Goal: Task Accomplishment & Management: Manage account settings

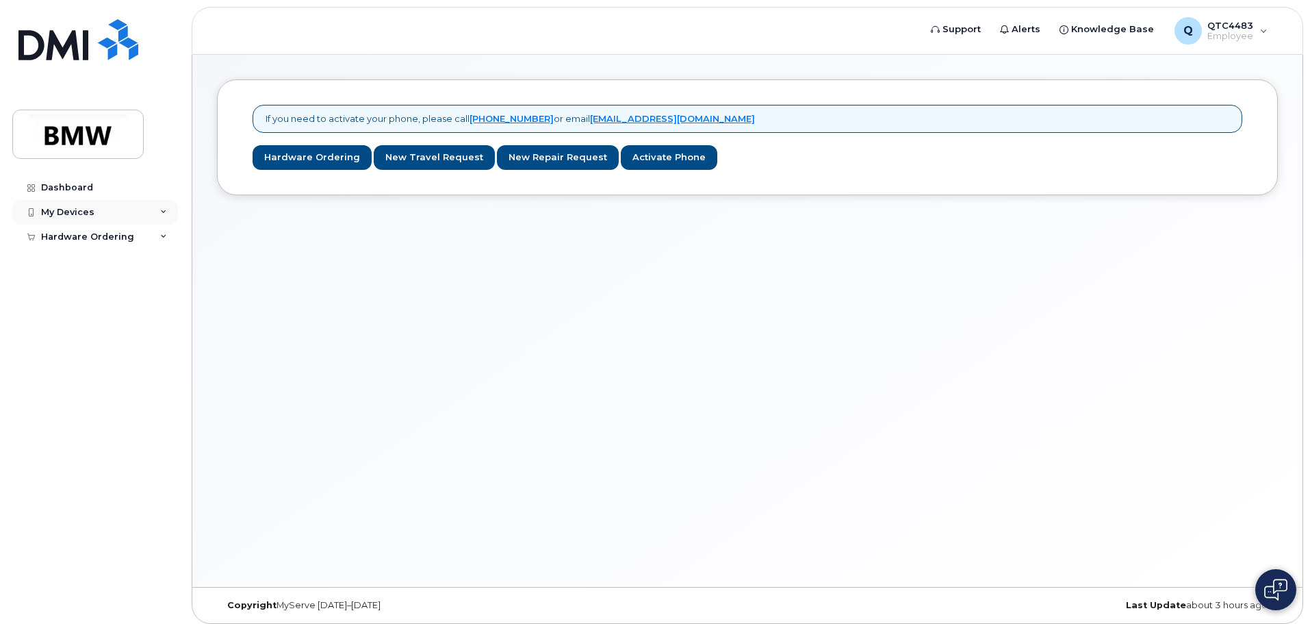
click at [107, 214] on div "My Devices" at bounding box center [95, 212] width 166 height 25
click at [103, 239] on link "Add Device" at bounding box center [107, 237] width 142 height 26
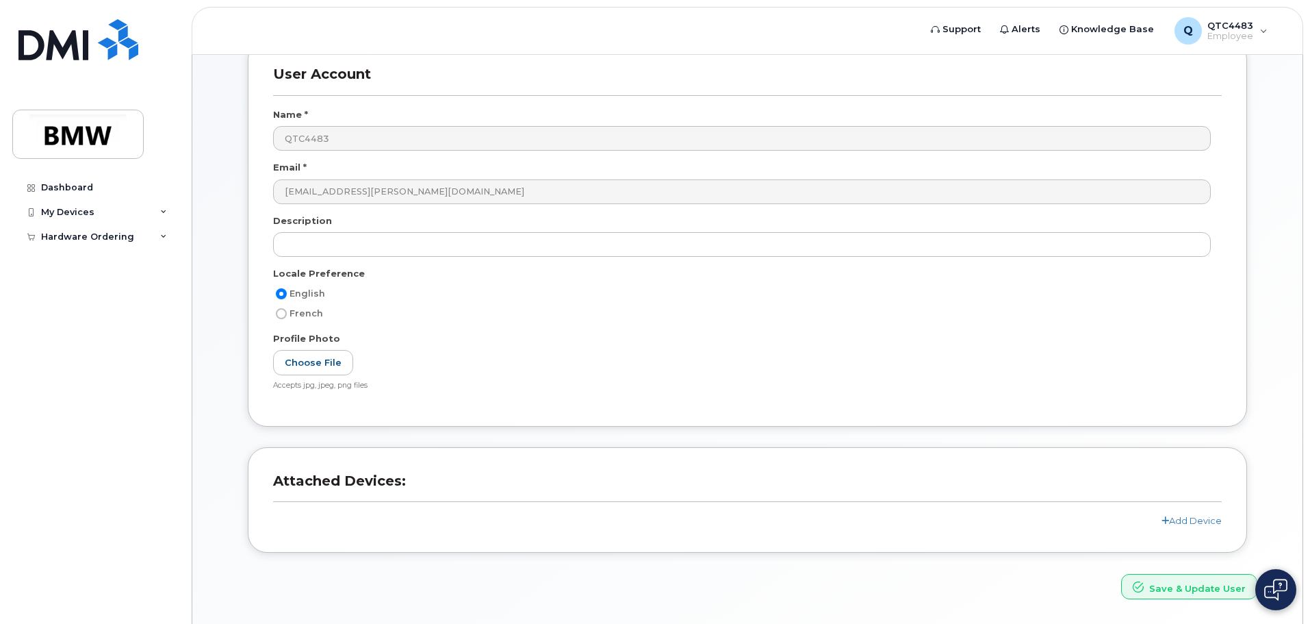
scroll to position [61, 0]
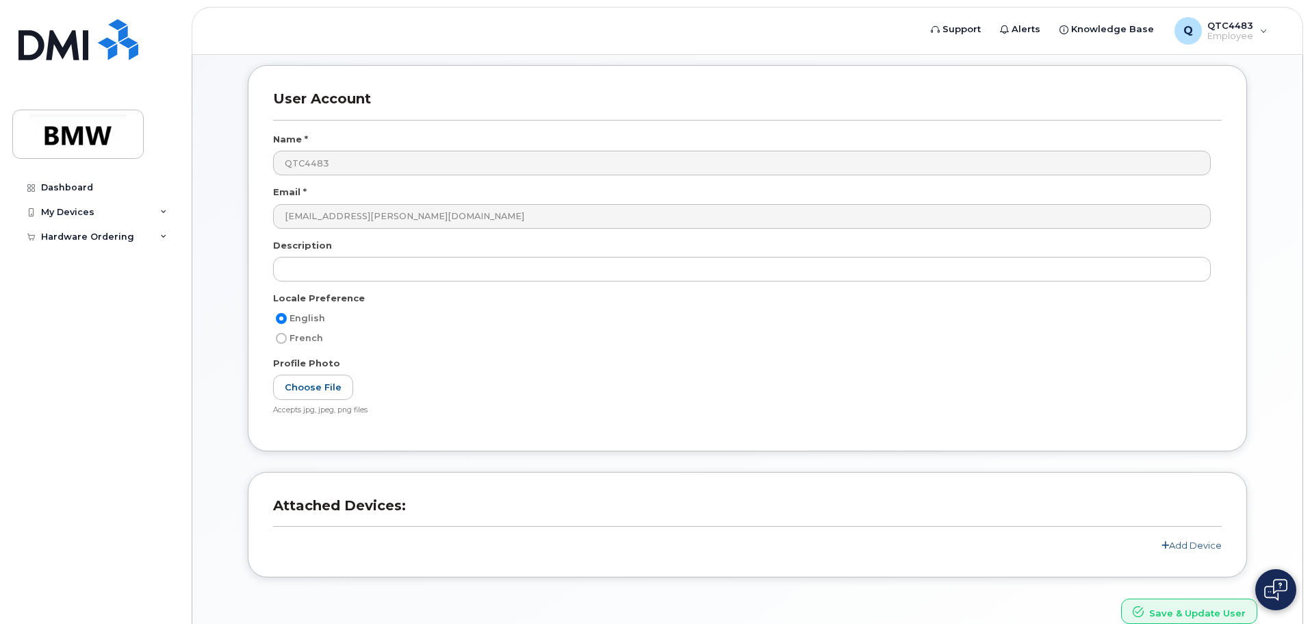
click at [1188, 545] on link "Add Device" at bounding box center [1191, 544] width 60 height 11
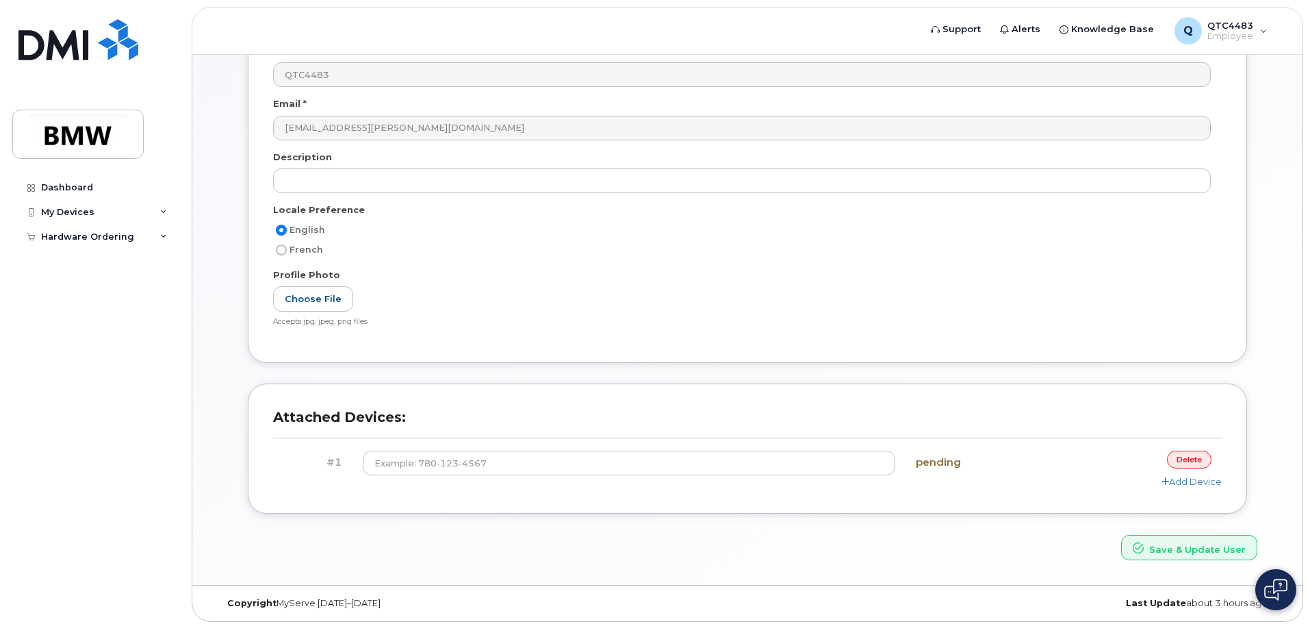
scroll to position [154, 0]
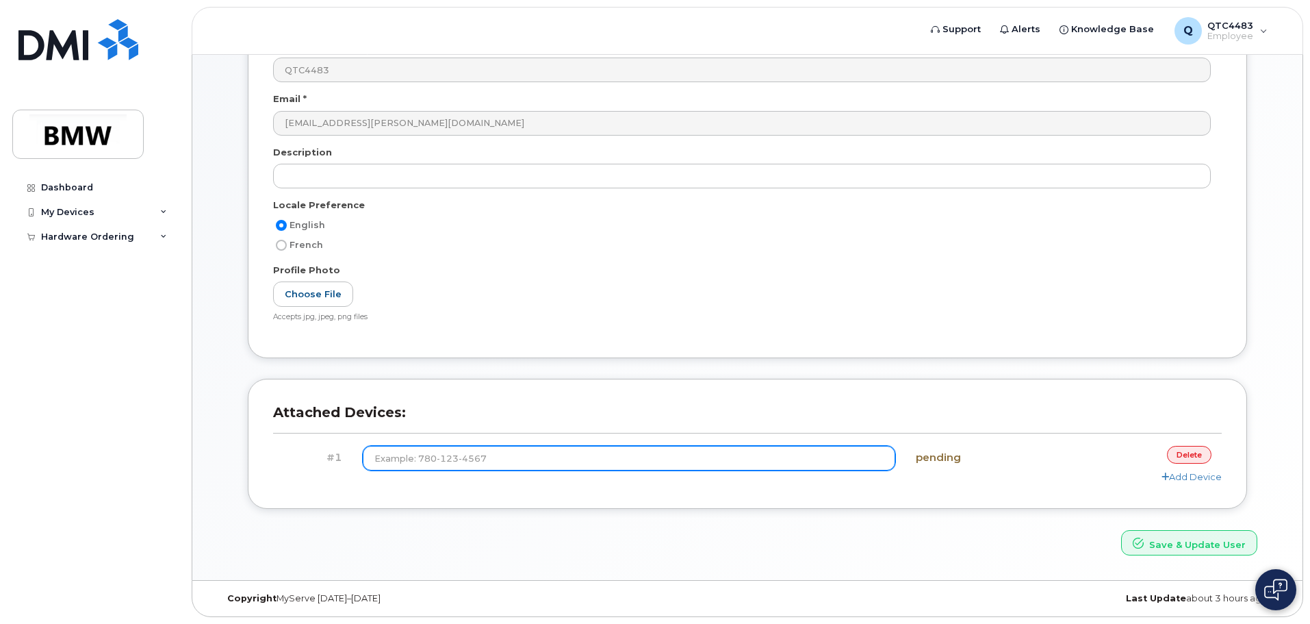
click at [433, 455] on input at bounding box center [629, 458] width 533 height 25
type input "(6"
type input "(864) 705-3561"
click at [1121, 530] on button "Save & Update User" at bounding box center [1189, 542] width 136 height 25
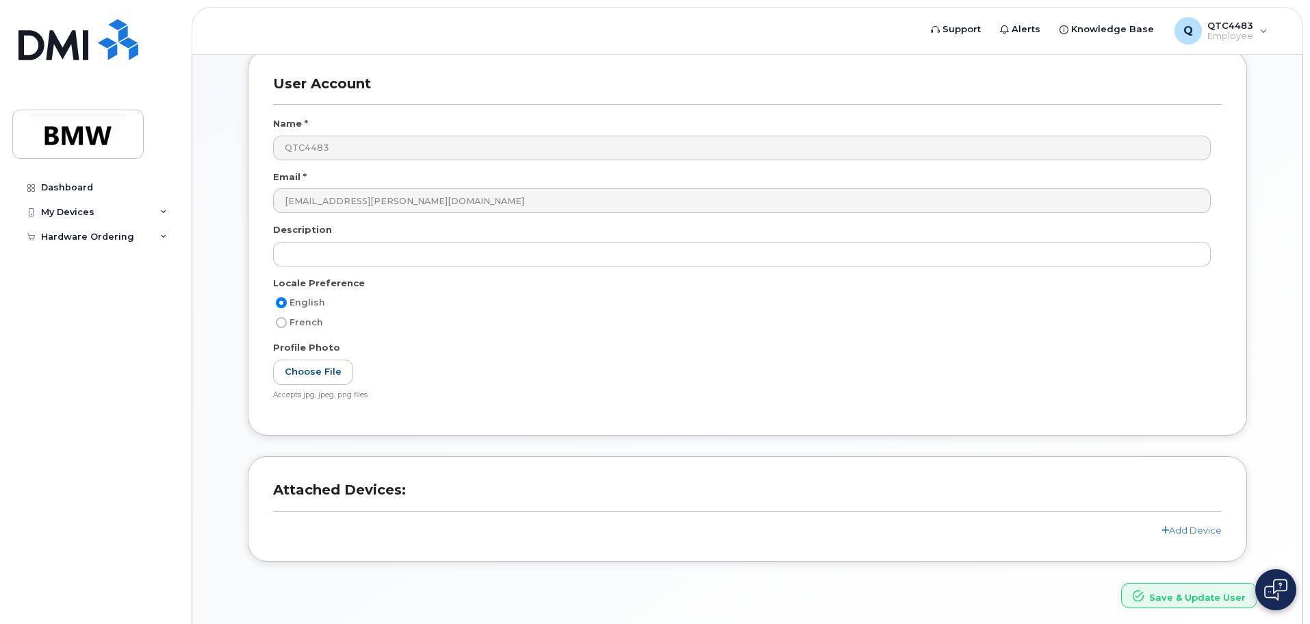
scroll to position [178, 0]
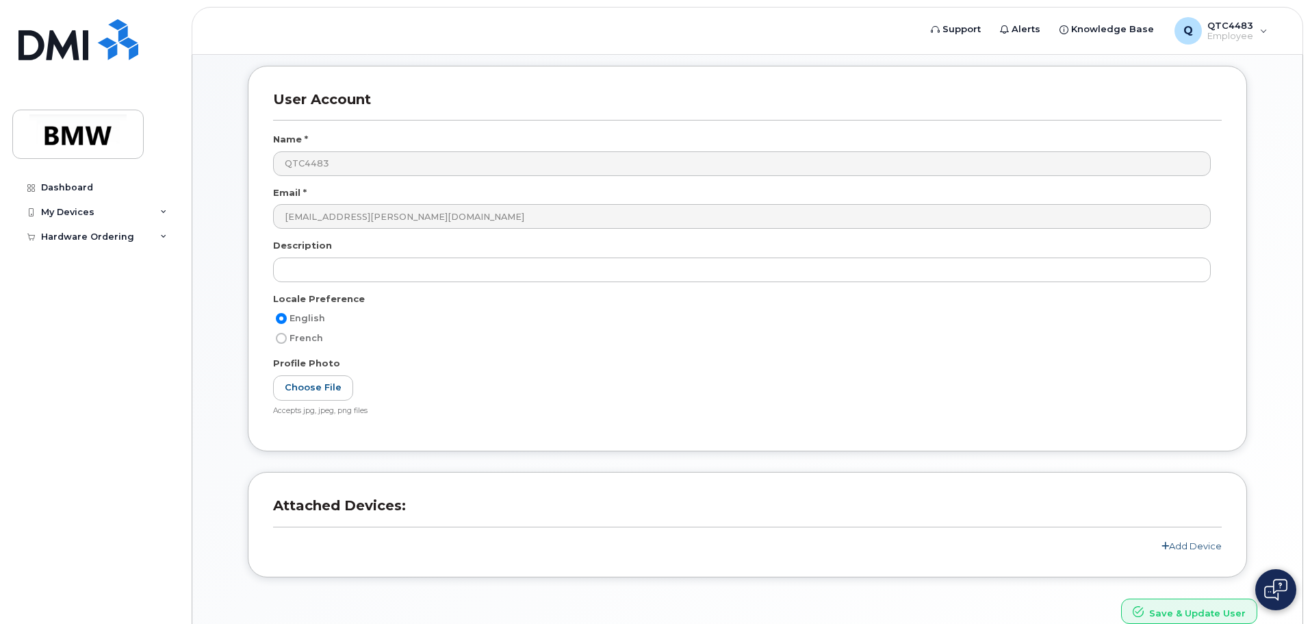
click at [1172, 548] on link "Add Device" at bounding box center [1191, 545] width 60 height 11
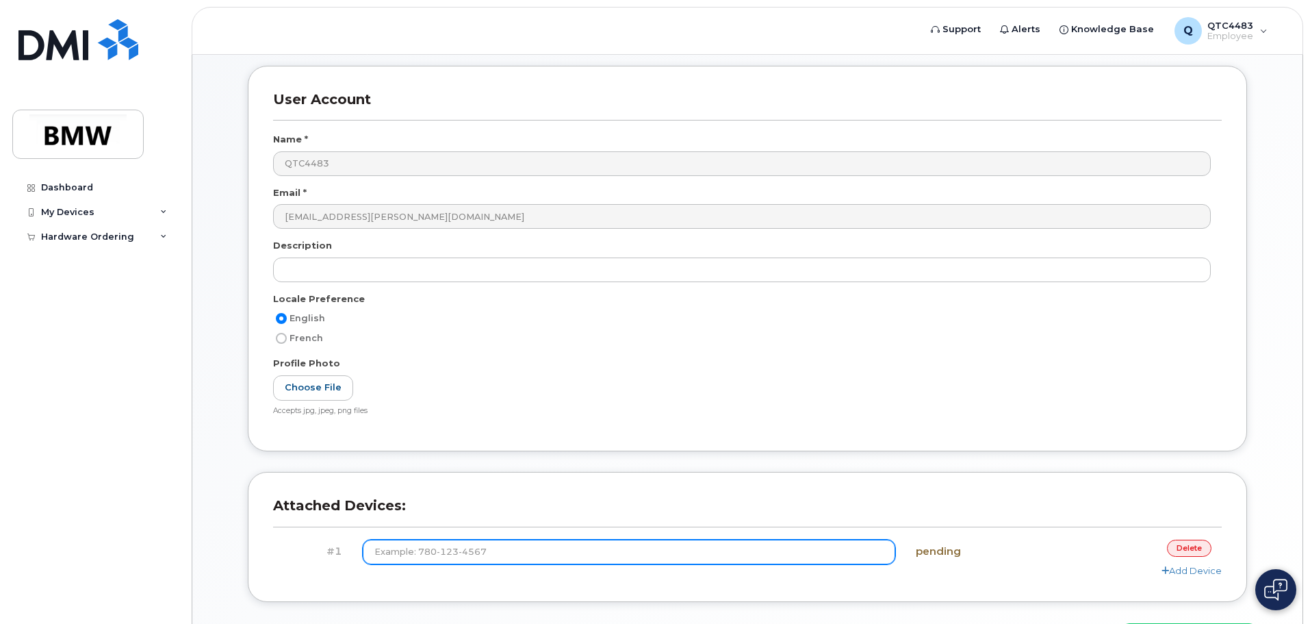
click at [510, 551] on input at bounding box center [629, 551] width 533 height 25
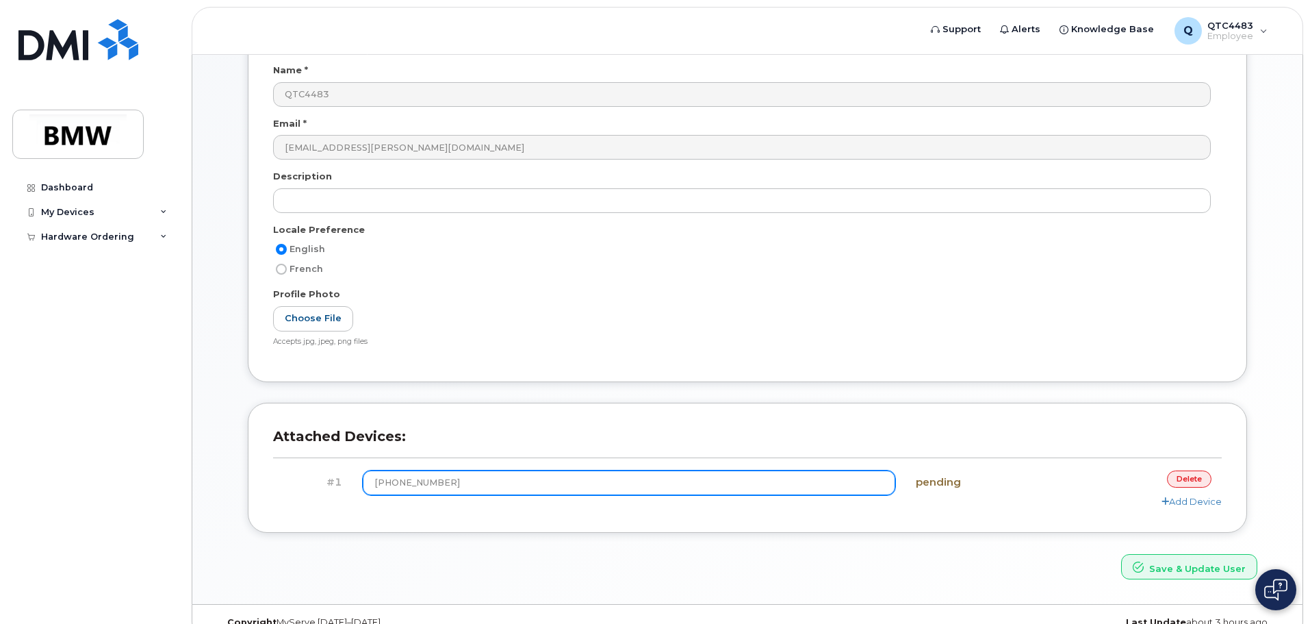
scroll to position [271, 0]
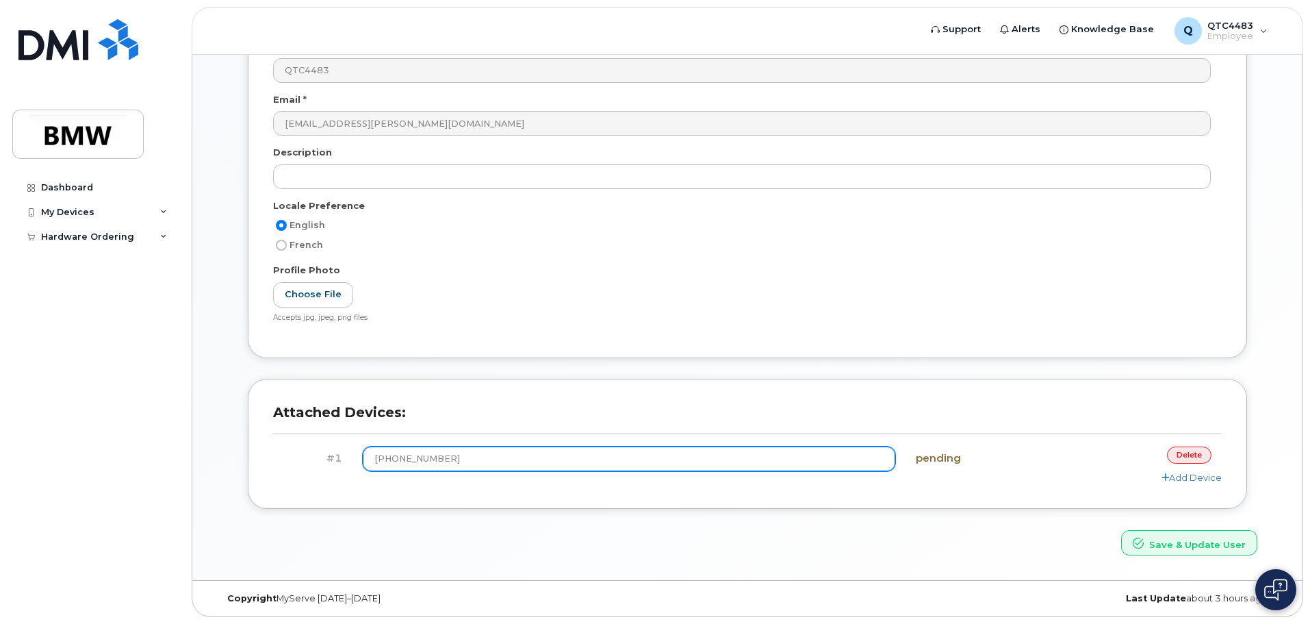
click at [826, 463] on input "(864) 705-3561" at bounding box center [629, 458] width 533 height 25
type input "(864) 705-3561"
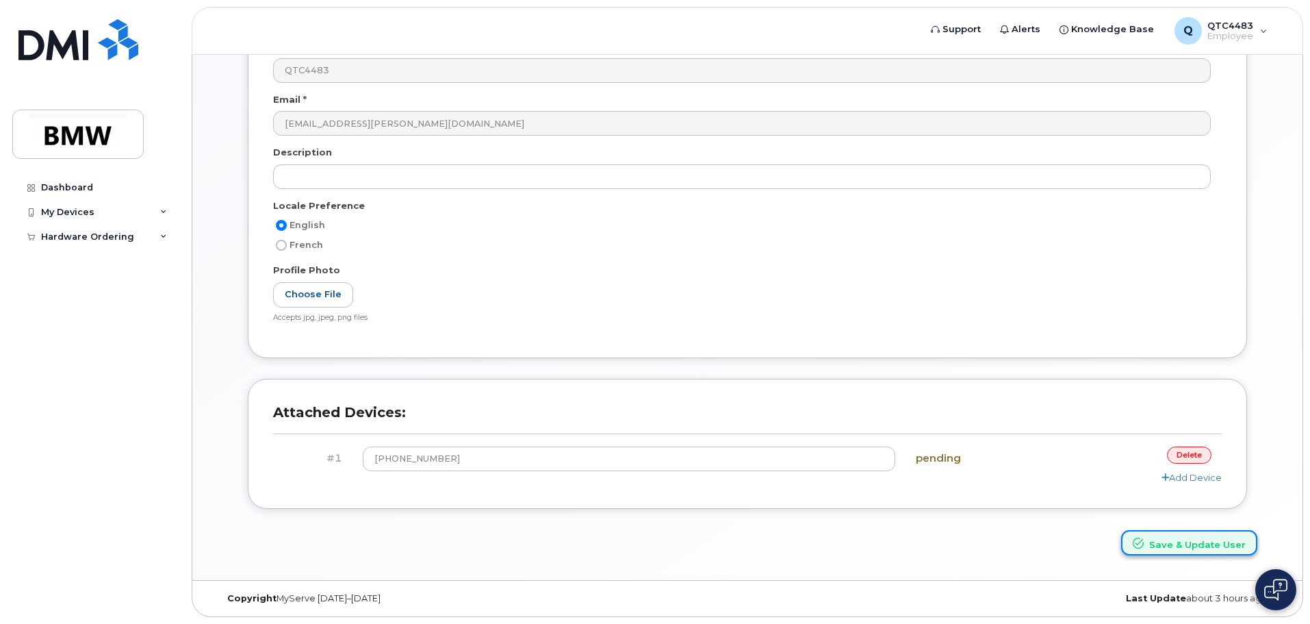
click at [1196, 542] on button "Save & Update User" at bounding box center [1189, 542] width 136 height 25
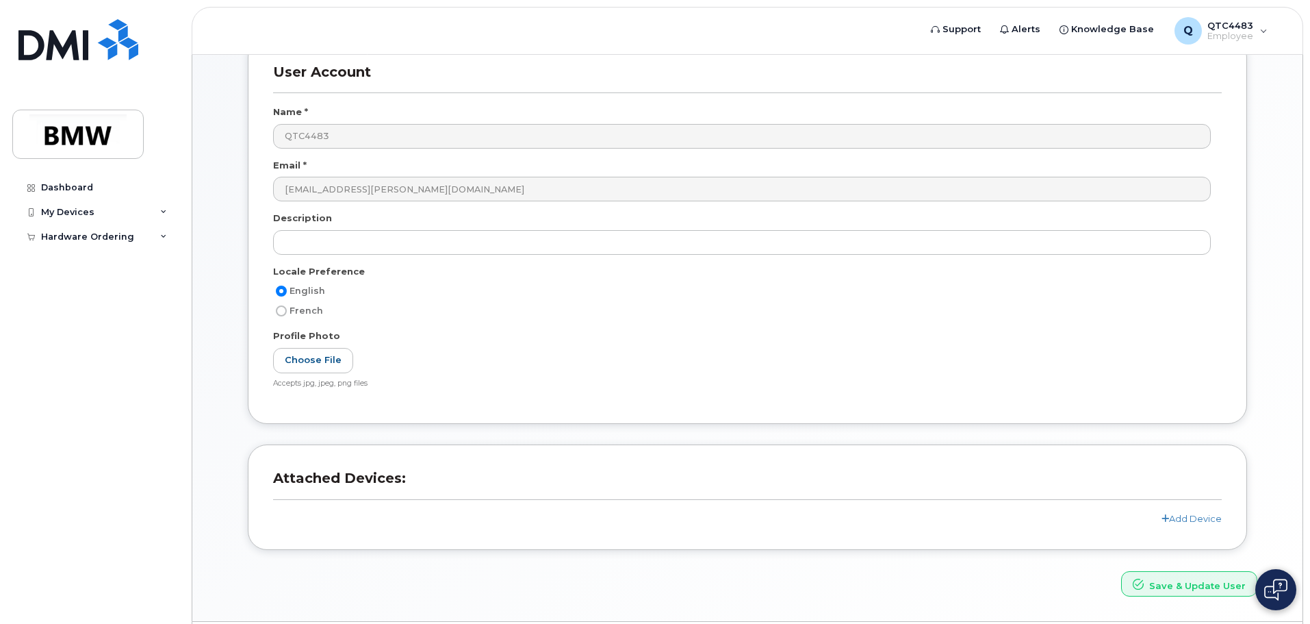
scroll to position [246, 0]
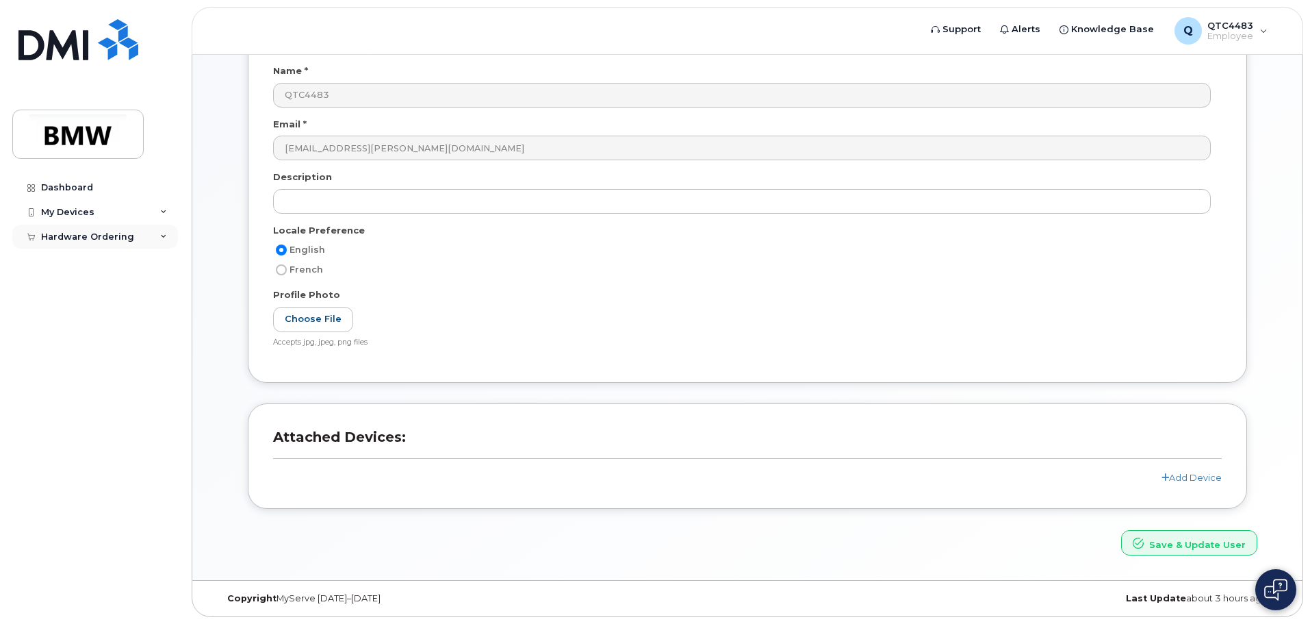
click at [86, 237] on div "Hardware Ordering" at bounding box center [87, 236] width 93 height 11
click at [81, 264] on div "My Orders" at bounding box center [71, 261] width 49 height 12
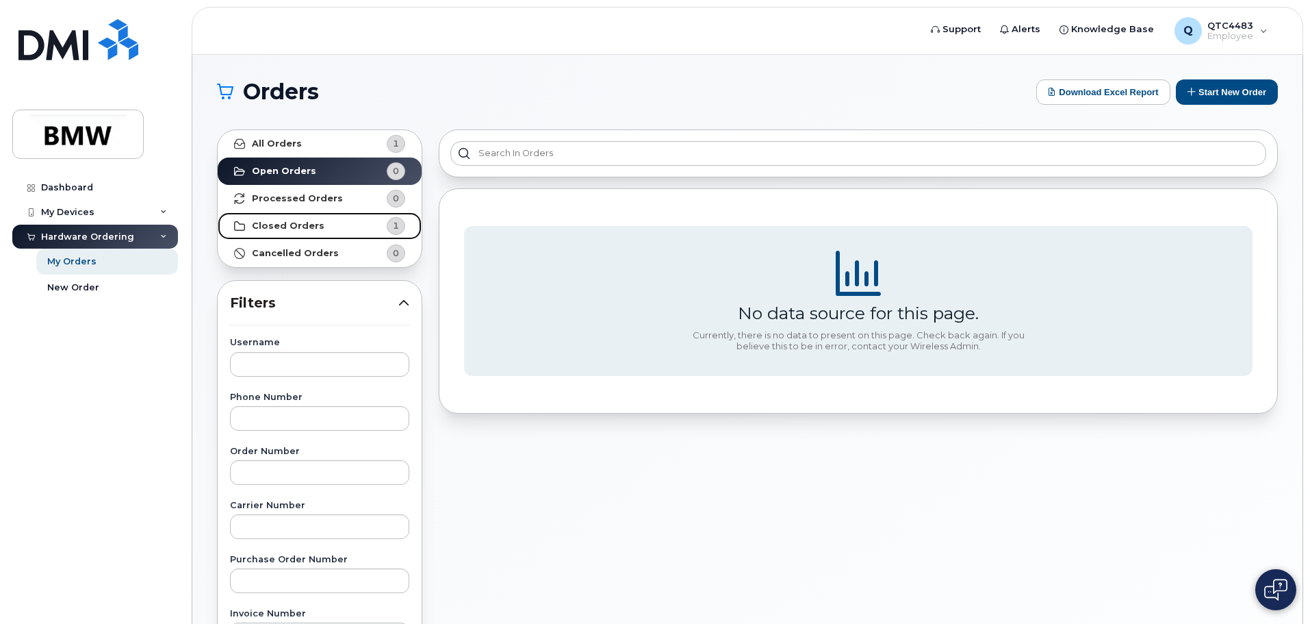
click at [309, 223] on strong "Closed Orders" at bounding box center [288, 225] width 73 height 11
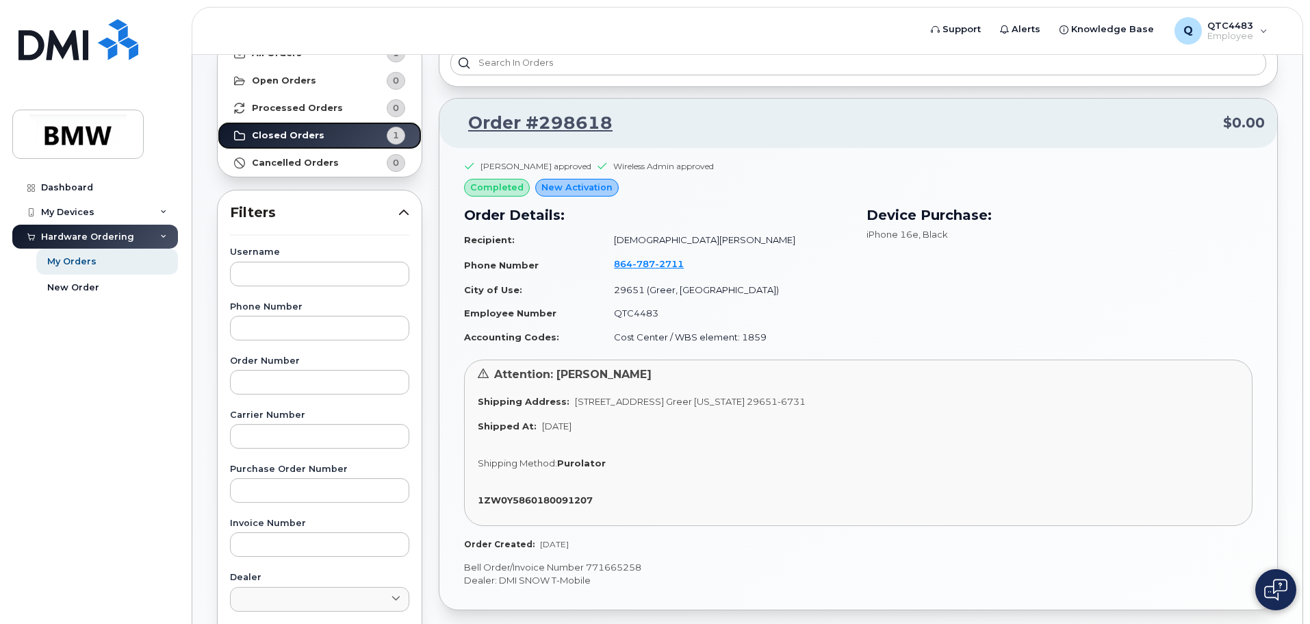
scroll to position [68, 0]
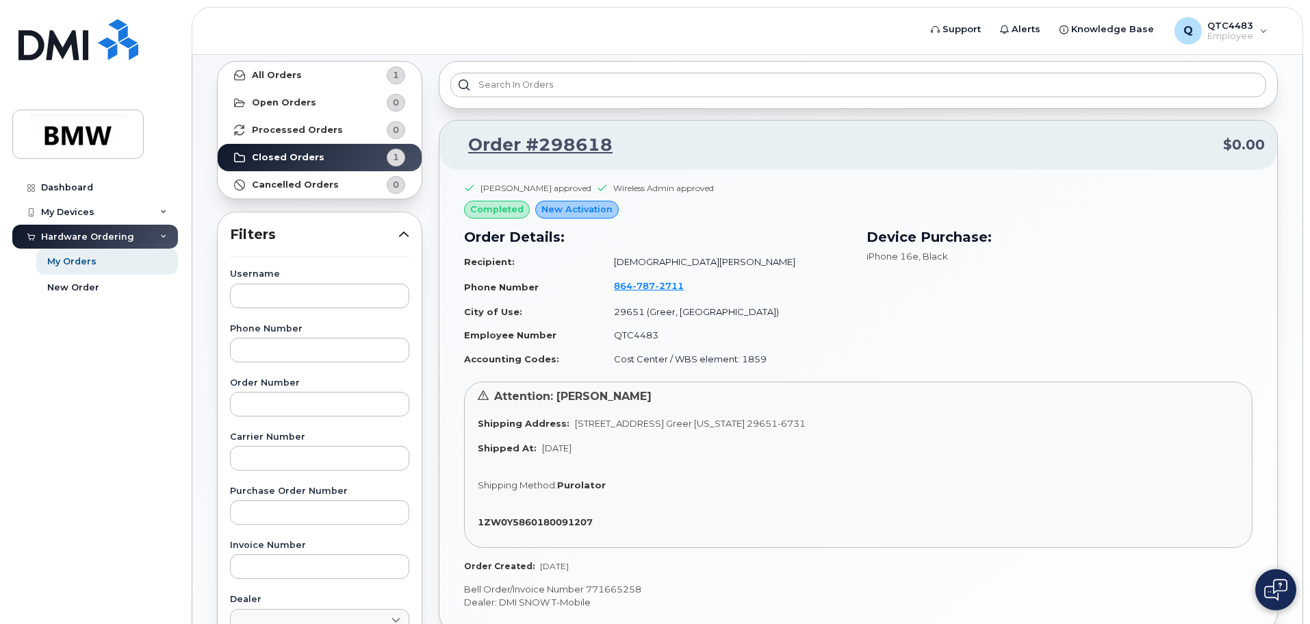
click at [1275, 591] on img at bounding box center [1275, 589] width 23 height 22
click at [1271, 591] on img at bounding box center [1276, 589] width 14 height 23
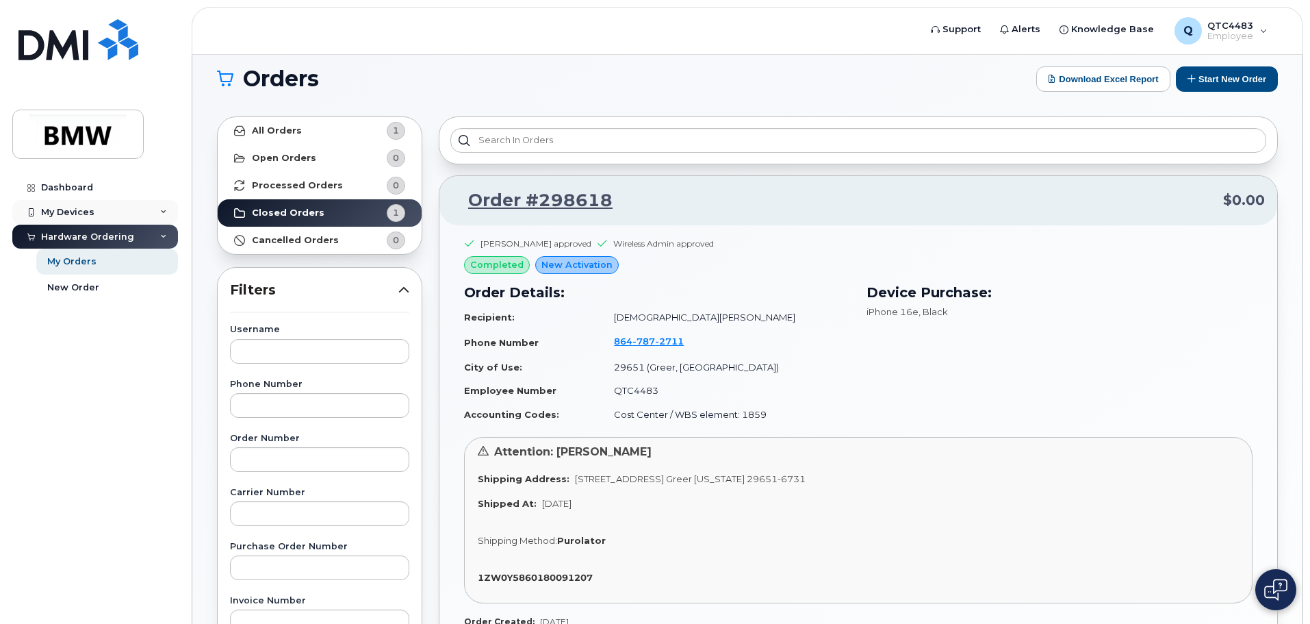
scroll to position [0, 0]
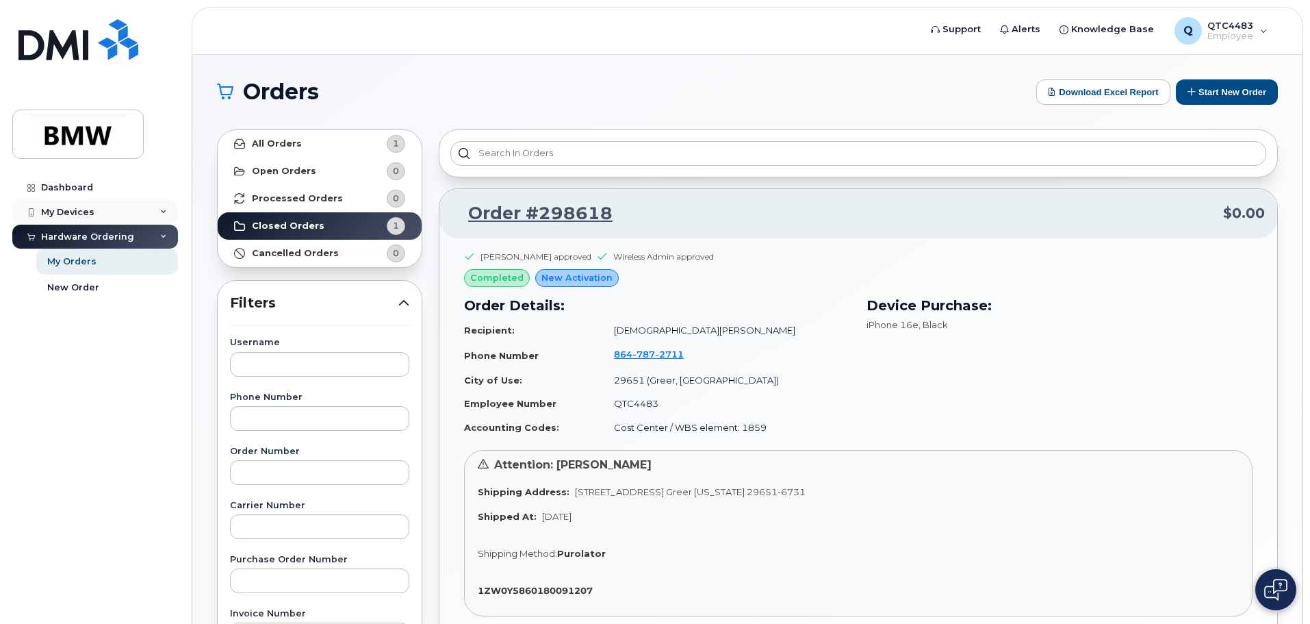
click at [93, 217] on div "My Devices" at bounding box center [95, 212] width 166 height 25
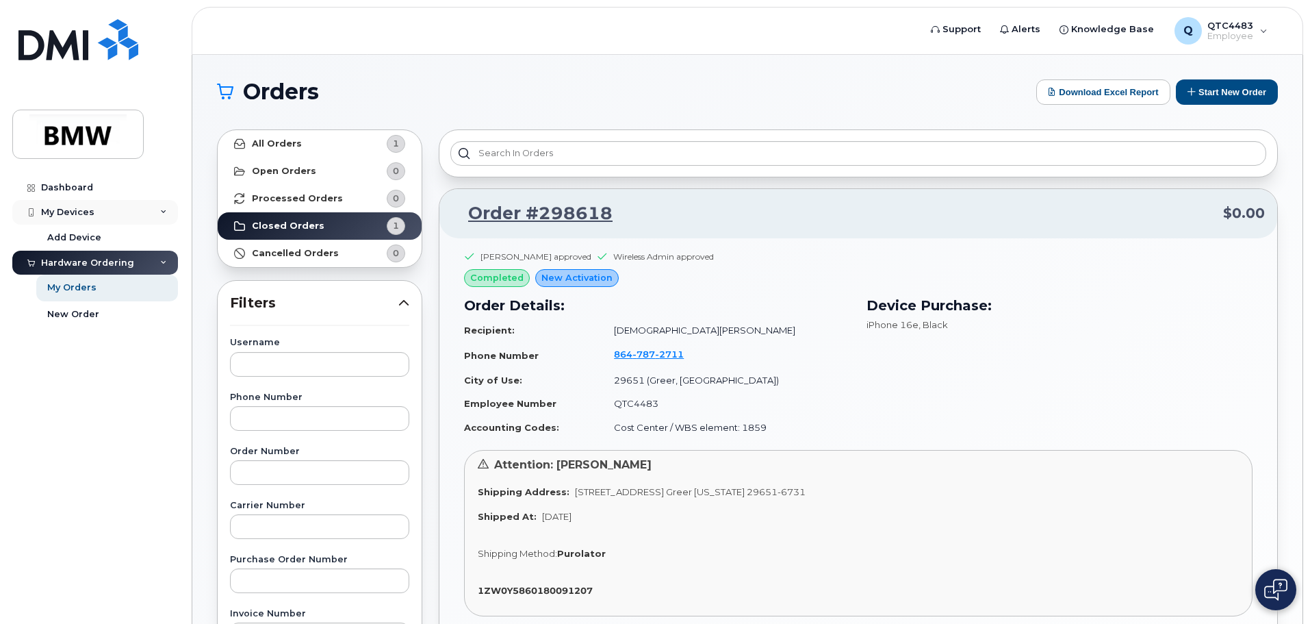
click at [87, 214] on div "My Devices" at bounding box center [67, 212] width 53 height 11
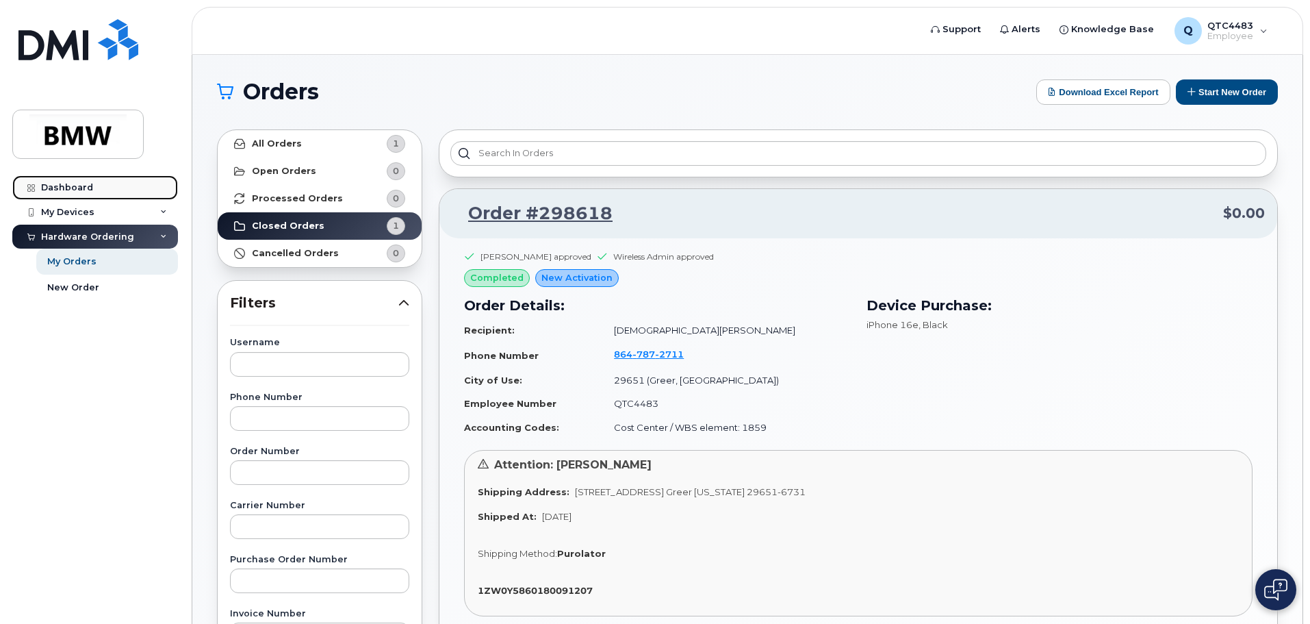
click at [99, 193] on link "Dashboard" at bounding box center [95, 187] width 166 height 25
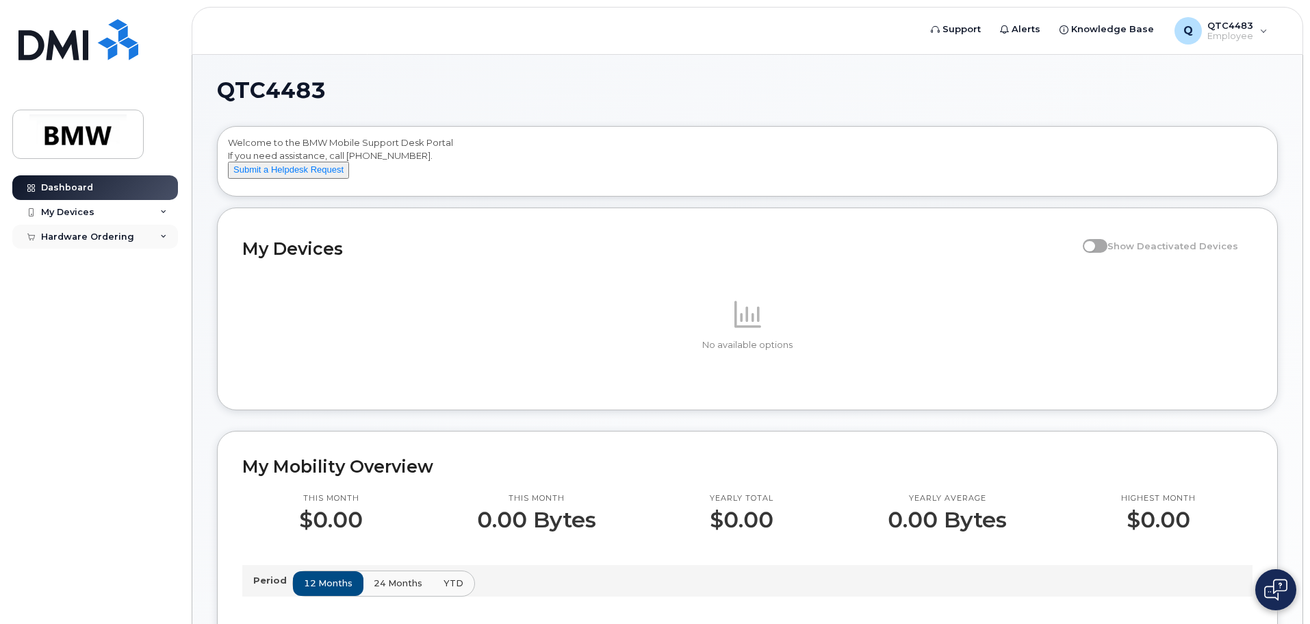
click at [84, 236] on div "Hardware Ordering" at bounding box center [87, 236] width 93 height 11
click at [92, 261] on div "My Orders" at bounding box center [71, 261] width 49 height 12
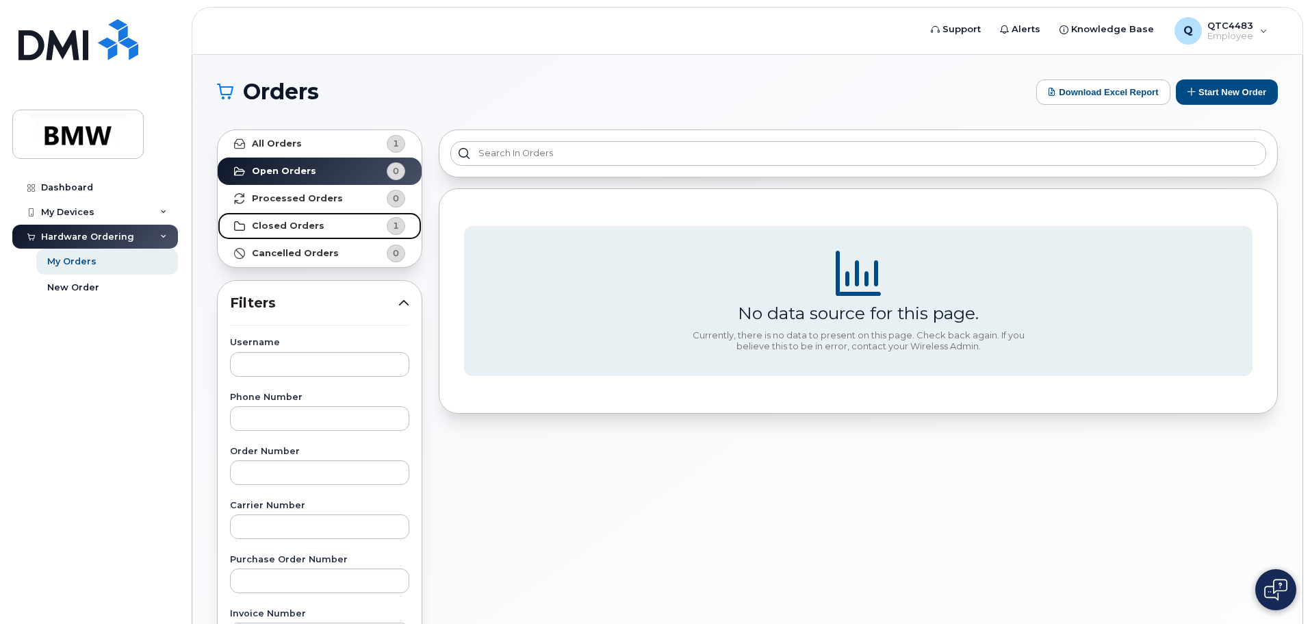
click at [297, 223] on strong "Closed Orders" at bounding box center [288, 225] width 73 height 11
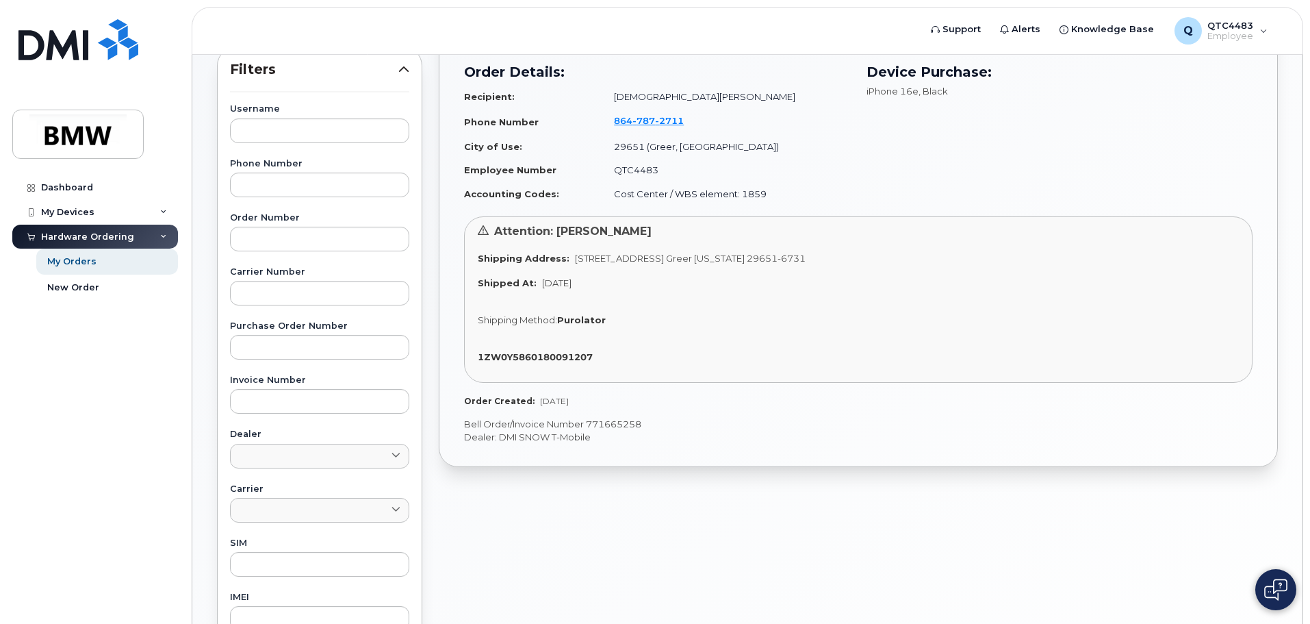
scroll to position [274, 0]
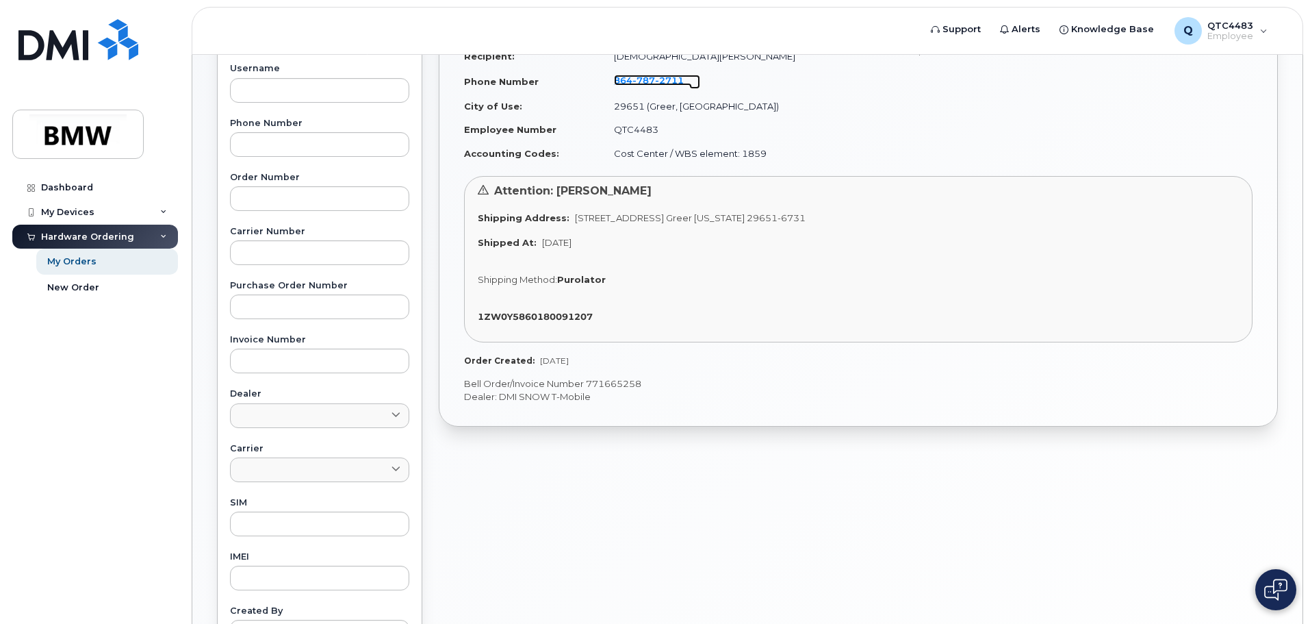
click at [671, 79] on span "2711" at bounding box center [669, 80] width 29 height 11
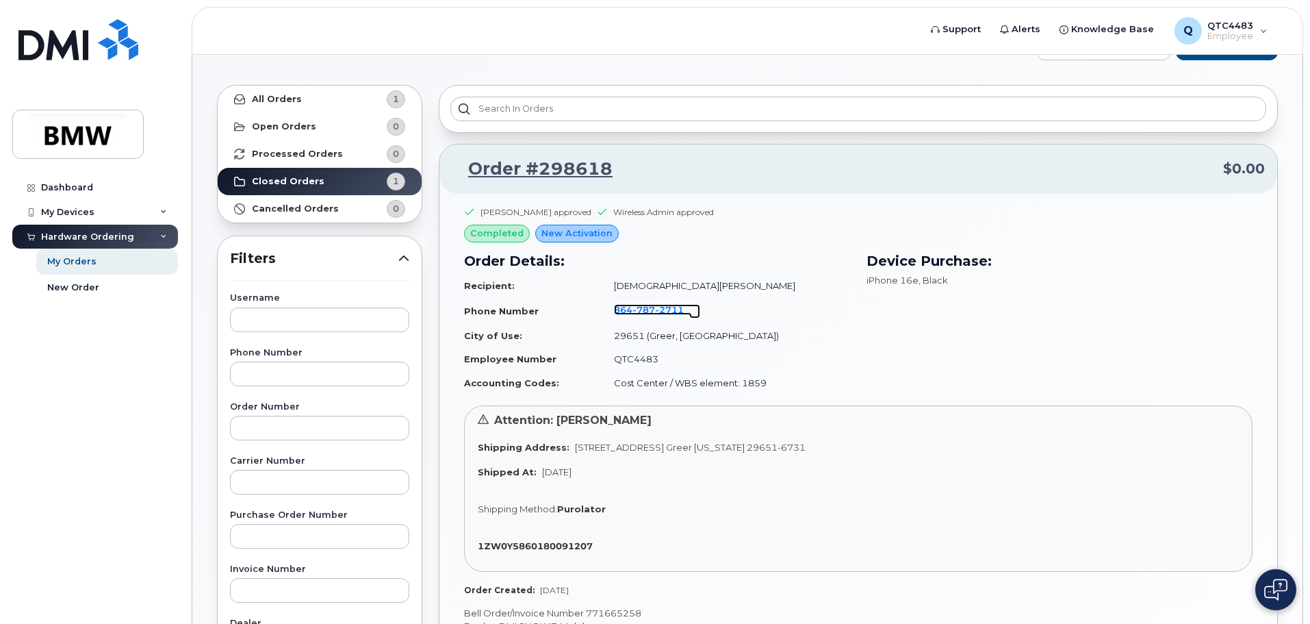
scroll to position [68, 0]
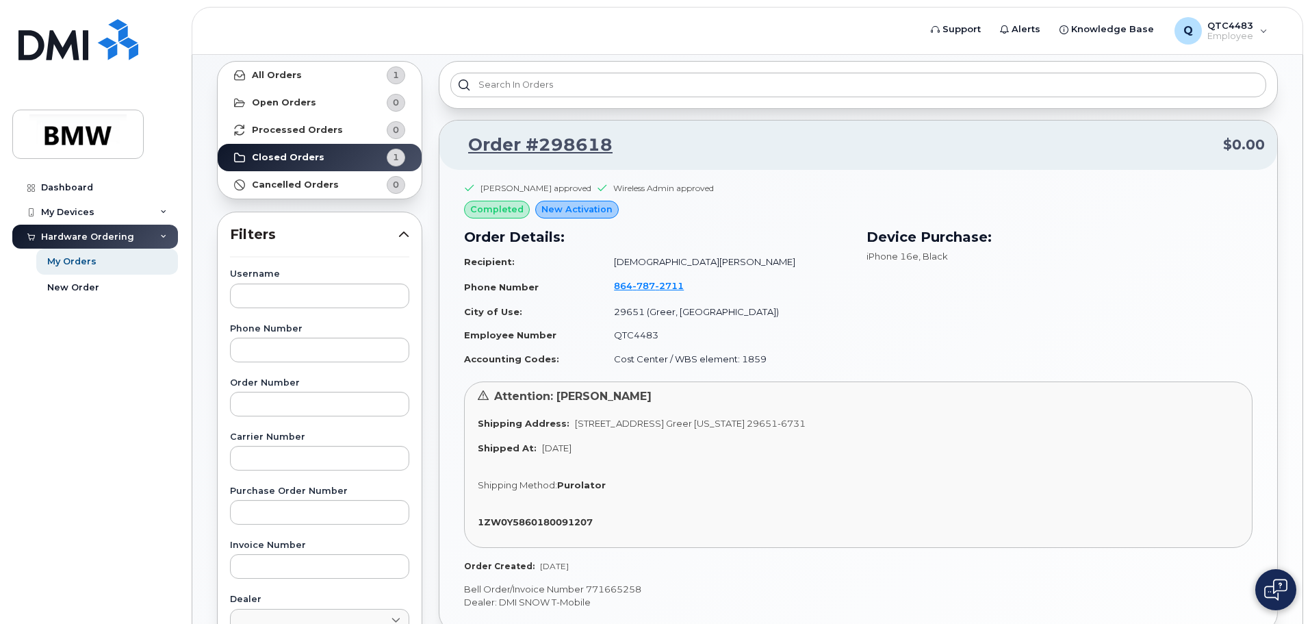
click at [648, 292] on td "864 787 2711" at bounding box center [726, 287] width 248 height 26
click at [650, 286] on span "787" at bounding box center [643, 285] width 23 height 11
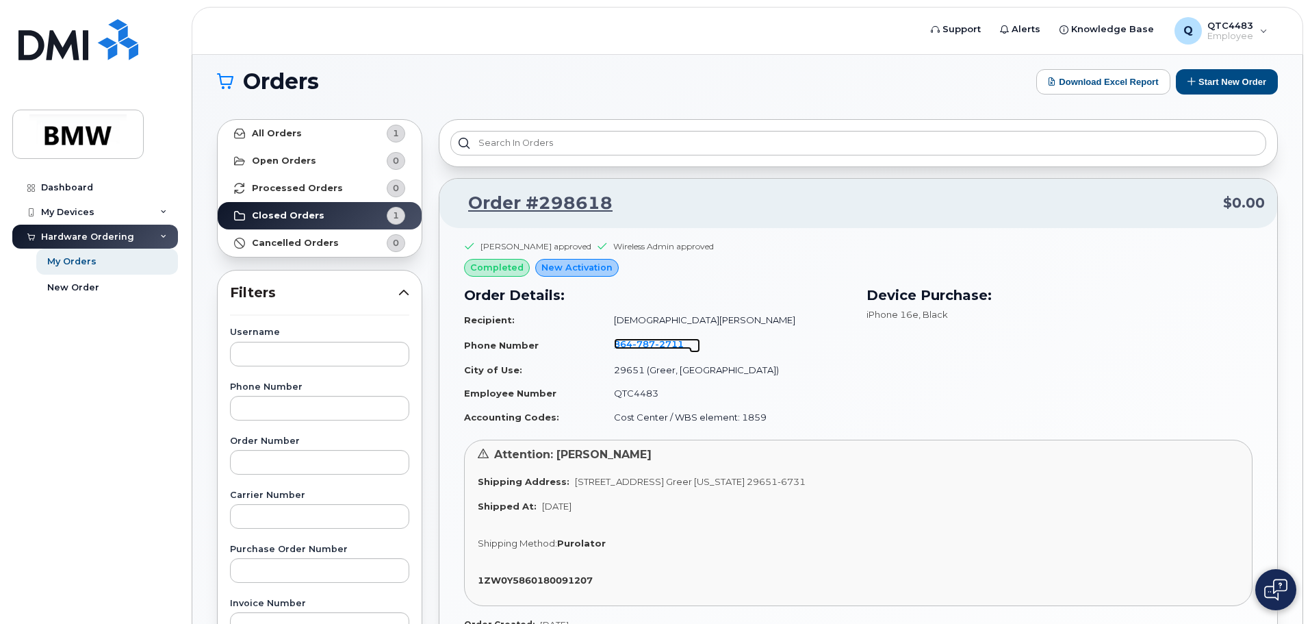
scroll to position [0, 0]
